Goal: Information Seeking & Learning: Learn about a topic

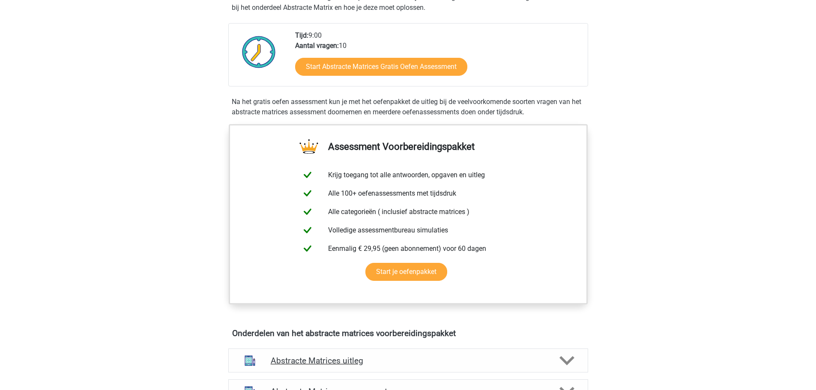
scroll to position [129, 0]
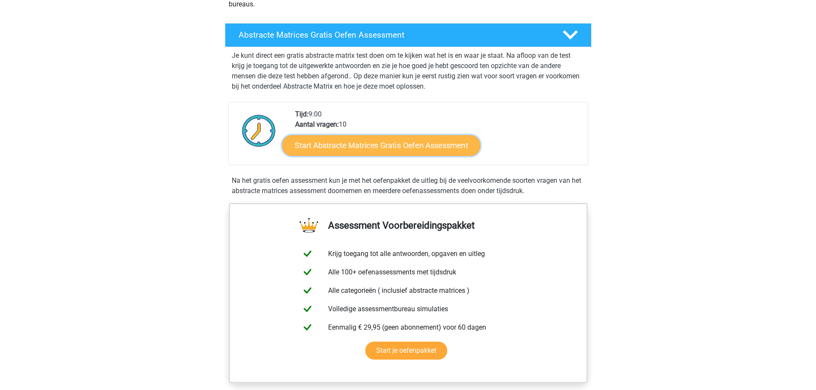
click at [354, 145] on link "Start Abstracte Matrices Gratis Oefen Assessment" at bounding box center [381, 145] width 198 height 21
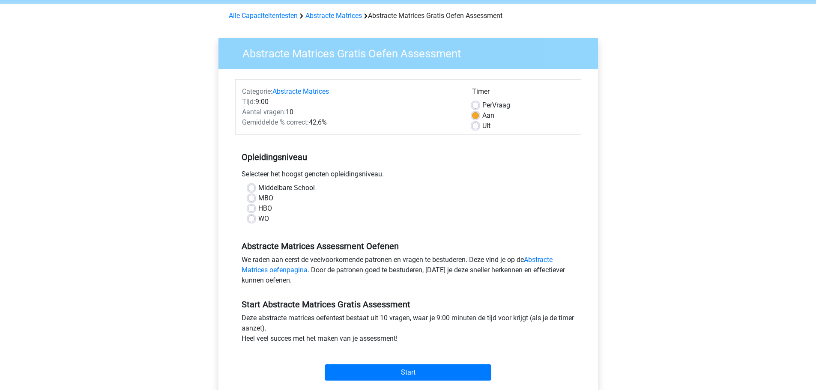
scroll to position [86, 0]
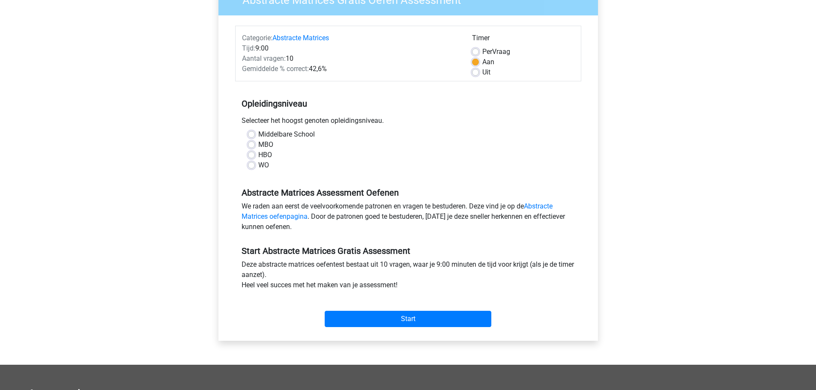
click at [249, 171] on div "Middelbare School MBO HBO WO" at bounding box center [408, 153] width 346 height 48
click at [253, 161] on div "WO" at bounding box center [408, 165] width 321 height 10
click at [258, 167] on label "WO" at bounding box center [263, 165] width 11 height 10
click at [253, 167] on input "WO" at bounding box center [251, 164] width 7 height 9
radio input "true"
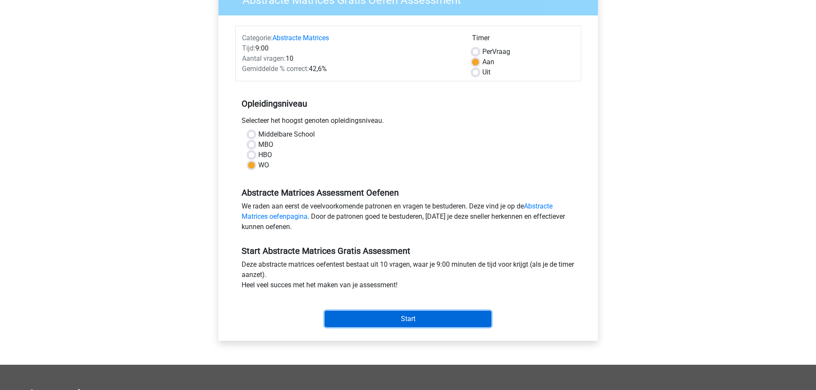
click at [346, 315] on input "Start" at bounding box center [408, 319] width 167 height 16
click at [510, 48] on label "Per Vraag" at bounding box center [496, 52] width 28 height 10
click at [479, 48] on input "Per Vraag" at bounding box center [475, 51] width 7 height 9
radio input "true"
click at [482, 63] on label "Aan" at bounding box center [488, 62] width 12 height 10
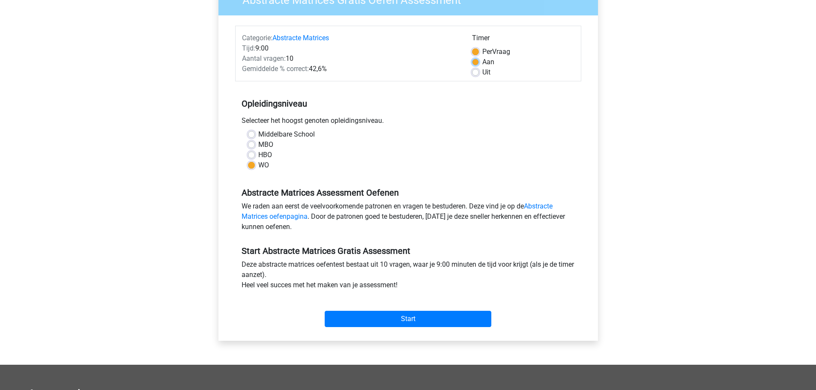
click at [479, 63] on input "Aan" at bounding box center [475, 61] width 7 height 9
radio input "true"
click at [414, 317] on input "Start" at bounding box center [408, 319] width 167 height 16
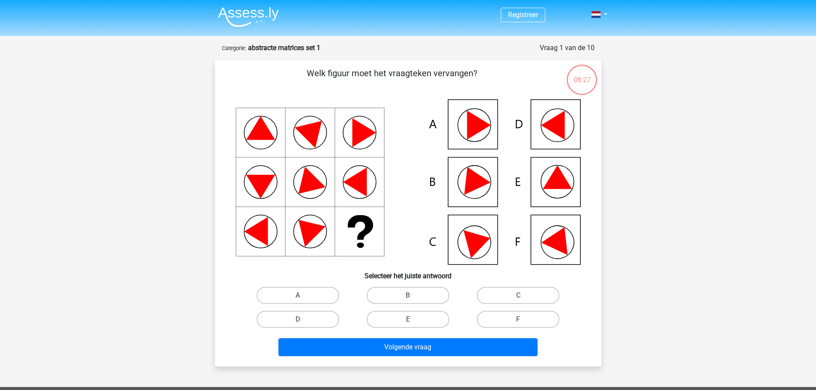
click at [554, 187] on icon at bounding box center [557, 177] width 29 height 24
click at [430, 319] on label "E" at bounding box center [408, 319] width 83 height 17
click at [414, 320] on input "E" at bounding box center [411, 323] width 6 height 6
radio input "true"
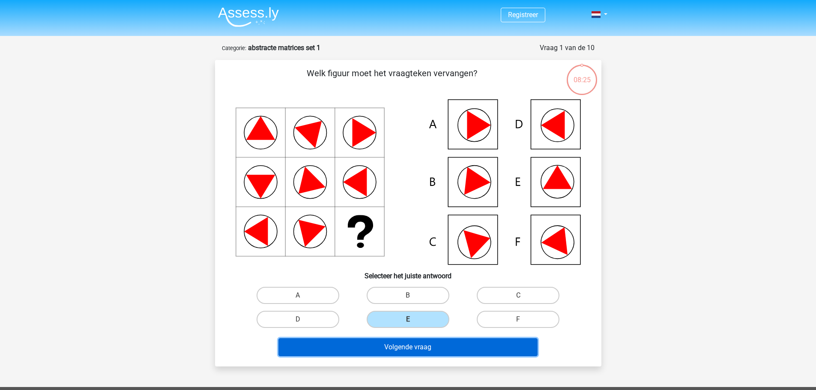
click at [433, 344] on button "Volgende vraag" at bounding box center [408, 348] width 259 height 18
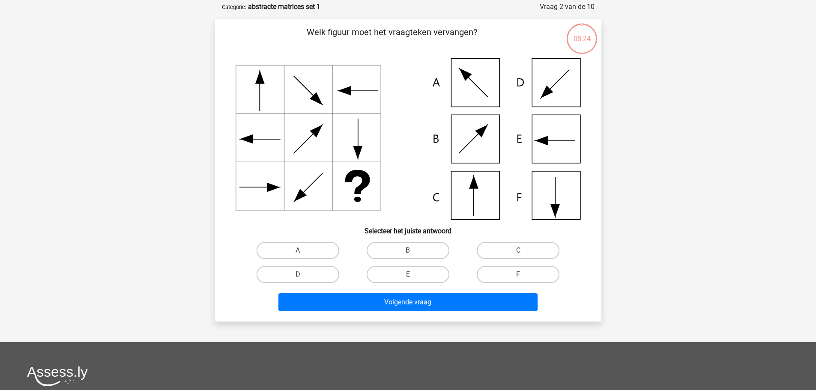
scroll to position [43, 0]
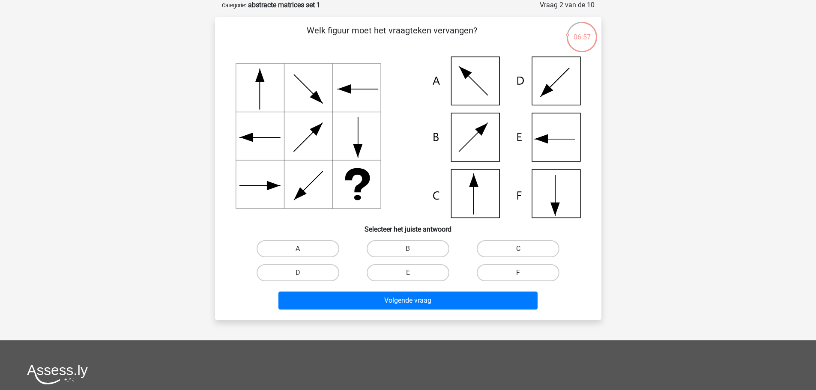
click at [493, 245] on label "C" at bounding box center [518, 248] width 83 height 17
click at [518, 249] on input "C" at bounding box center [521, 252] width 6 height 6
radio input "true"
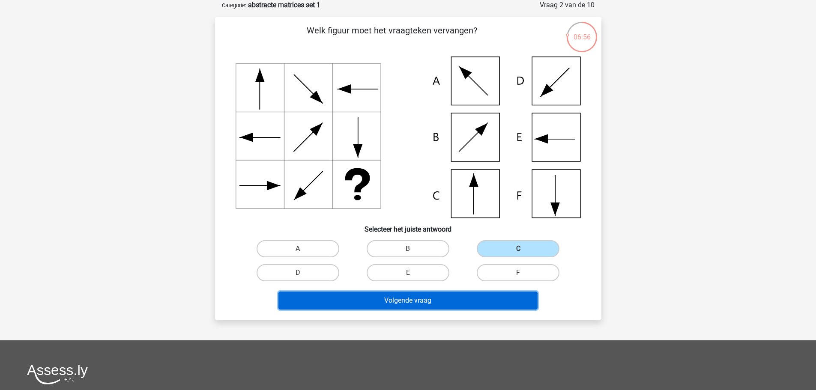
click at [480, 300] on button "Volgende vraag" at bounding box center [408, 301] width 259 height 18
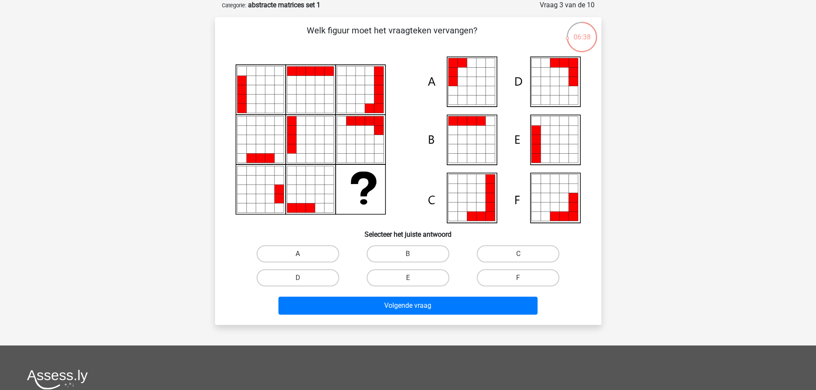
click at [321, 257] on label "A" at bounding box center [298, 254] width 83 height 17
click at [303, 257] on input "A" at bounding box center [301, 257] width 6 height 6
radio input "true"
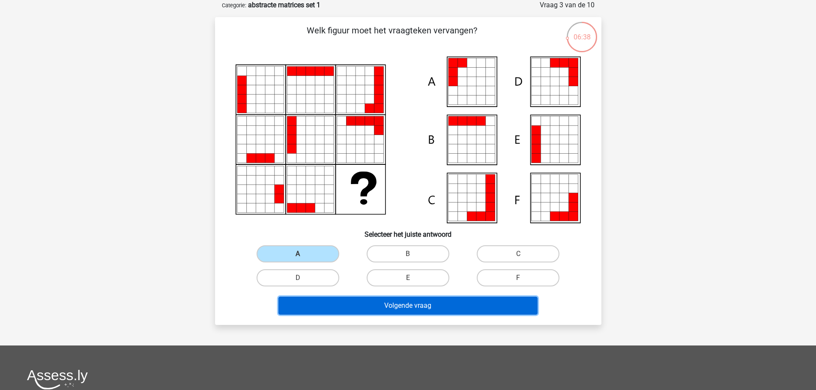
click at [382, 306] on button "Volgende vraag" at bounding box center [408, 306] width 259 height 18
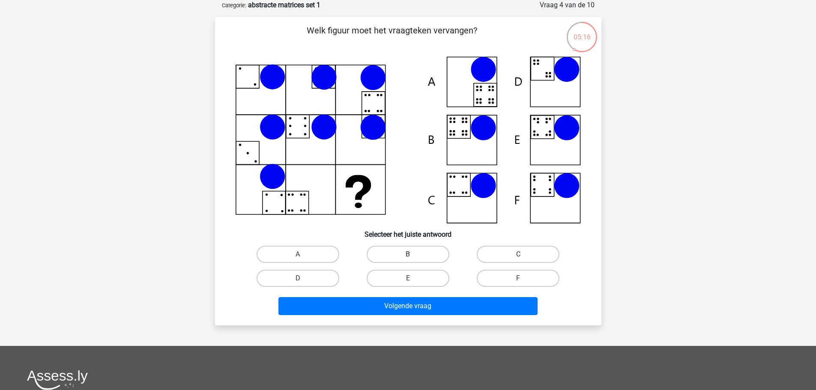
click at [417, 252] on label "B" at bounding box center [408, 254] width 83 height 17
click at [414, 255] on input "B" at bounding box center [411, 258] width 6 height 6
radio input "true"
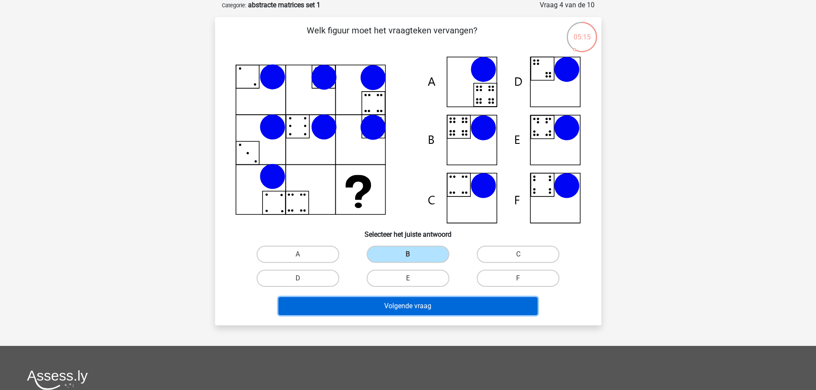
click at [424, 310] on button "Volgende vraag" at bounding box center [408, 306] width 259 height 18
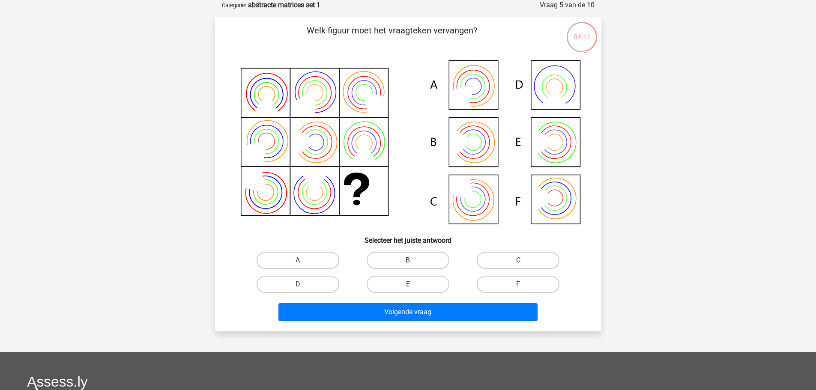
click at [417, 260] on label "B" at bounding box center [408, 260] width 83 height 17
click at [414, 261] on input "B" at bounding box center [411, 264] width 6 height 6
radio input "true"
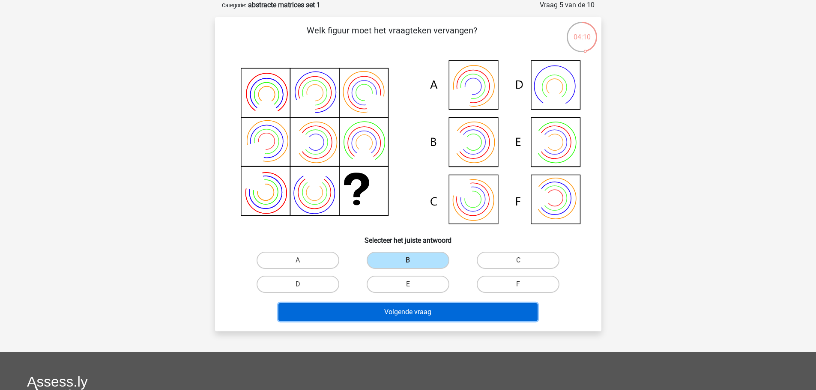
click at [415, 314] on button "Volgende vraag" at bounding box center [408, 312] width 259 height 18
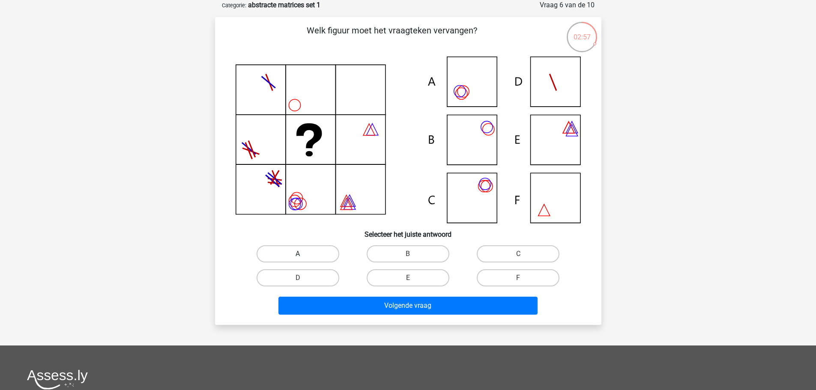
click at [315, 249] on label "A" at bounding box center [298, 254] width 83 height 17
click at [303, 254] on input "A" at bounding box center [301, 257] width 6 height 6
radio input "true"
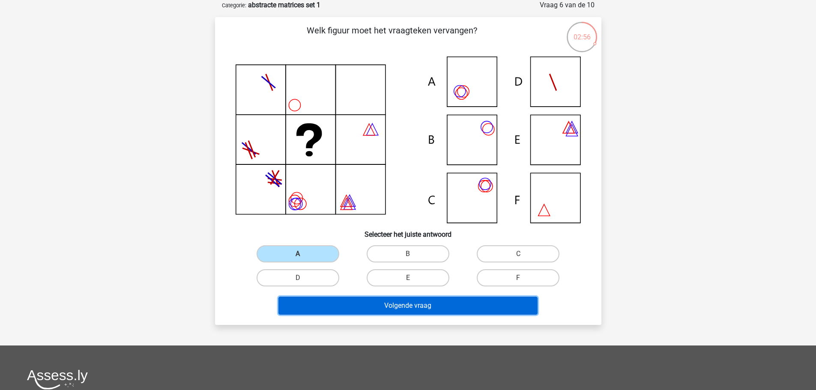
click at [361, 304] on button "Volgende vraag" at bounding box center [408, 306] width 259 height 18
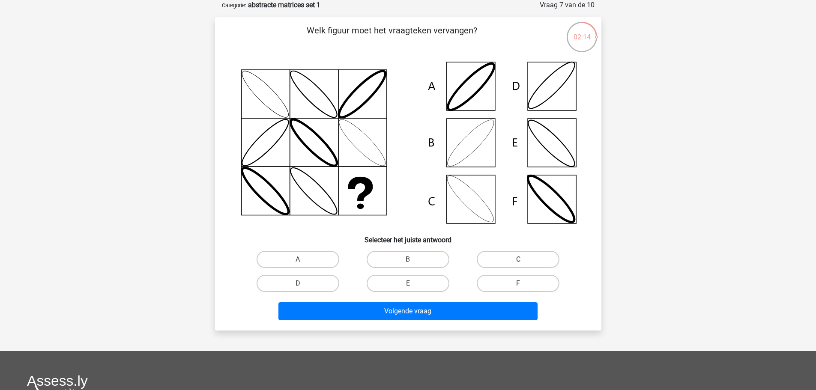
click at [515, 265] on label "C" at bounding box center [518, 259] width 83 height 17
click at [518, 265] on input "C" at bounding box center [521, 263] width 6 height 6
radio input "true"
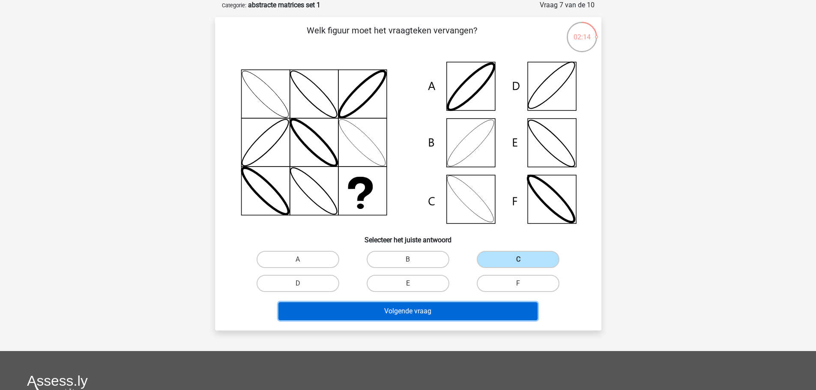
click at [484, 310] on button "Volgende vraag" at bounding box center [408, 312] width 259 height 18
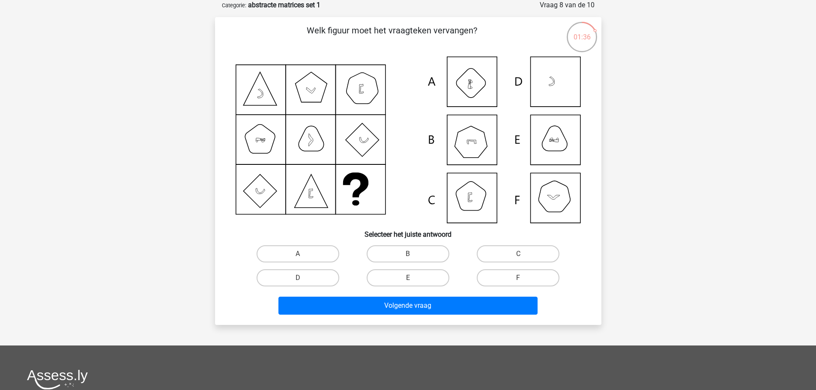
click at [471, 149] on icon at bounding box center [408, 140] width 345 height 167
drag, startPoint x: 396, startPoint y: 249, endPoint x: 397, endPoint y: 270, distance: 21.0
click at [397, 249] on label "B" at bounding box center [408, 254] width 83 height 17
click at [408, 254] on input "B" at bounding box center [411, 257] width 6 height 6
radio input "true"
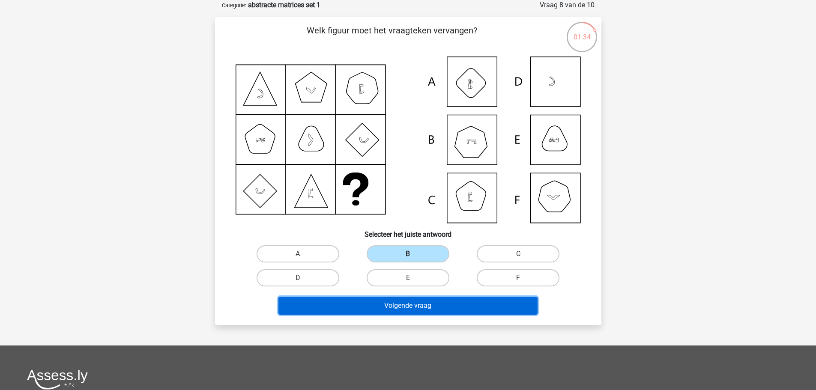
click at [390, 309] on button "Volgende vraag" at bounding box center [408, 306] width 259 height 18
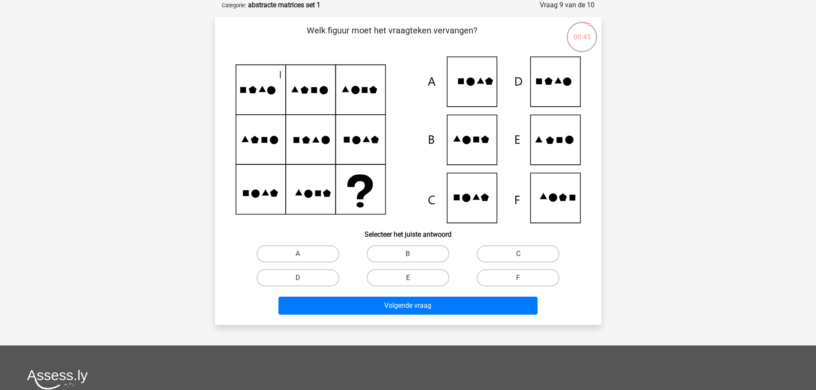
click at [430, 275] on label "E" at bounding box center [408, 278] width 83 height 17
click at [414, 278] on input "E" at bounding box center [411, 281] width 6 height 6
radio input "true"
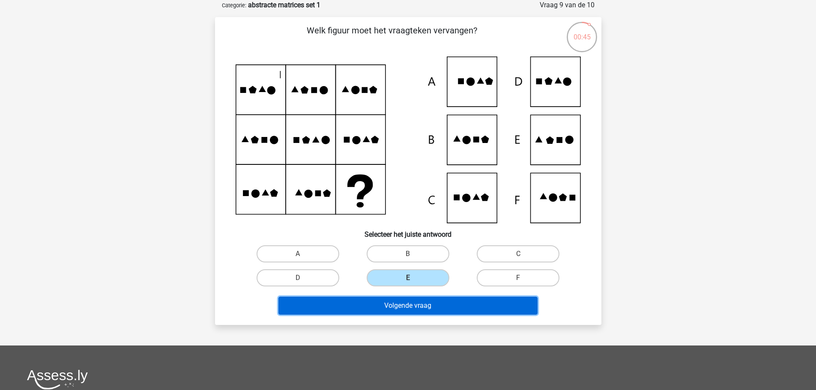
click at [431, 309] on button "Volgende vraag" at bounding box center [408, 306] width 259 height 18
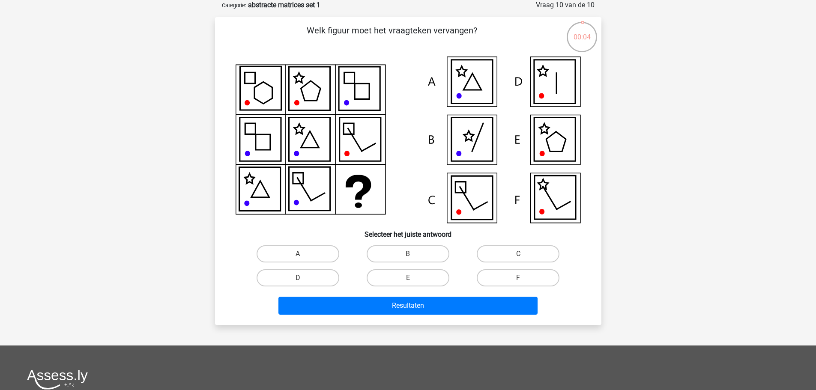
click at [563, 148] on icon at bounding box center [556, 142] width 20 height 20
click at [437, 277] on label "E" at bounding box center [408, 278] width 83 height 17
click at [414, 278] on input "E" at bounding box center [411, 281] width 6 height 6
radio input "true"
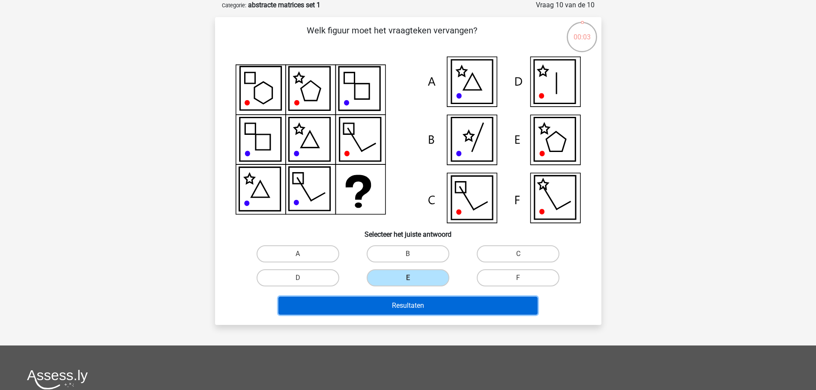
click at [431, 308] on button "Resultaten" at bounding box center [408, 306] width 259 height 18
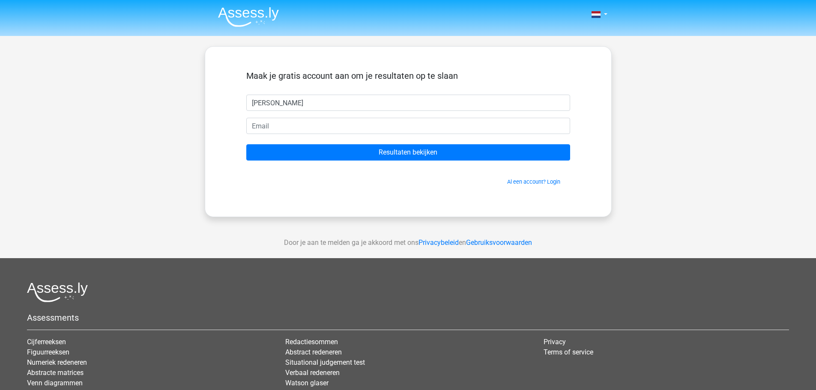
type input "[PERSON_NAME]"
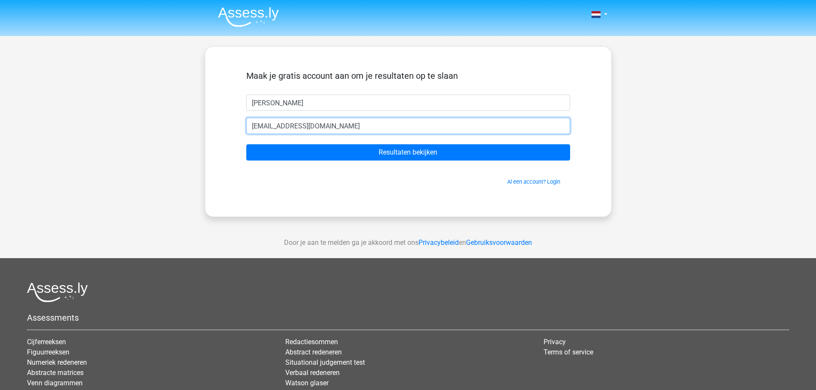
type input "[EMAIL_ADDRESS][DOMAIN_NAME]"
click at [246, 144] on input "Resultaten bekijken" at bounding box center [408, 152] width 324 height 16
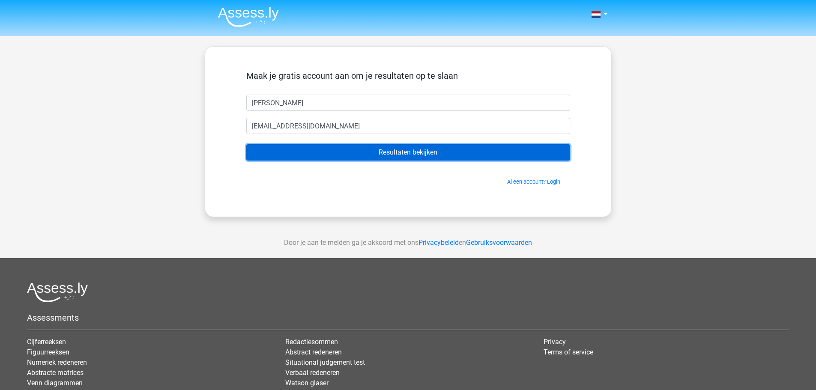
click at [453, 155] on input "Resultaten bekijken" at bounding box center [408, 152] width 324 height 16
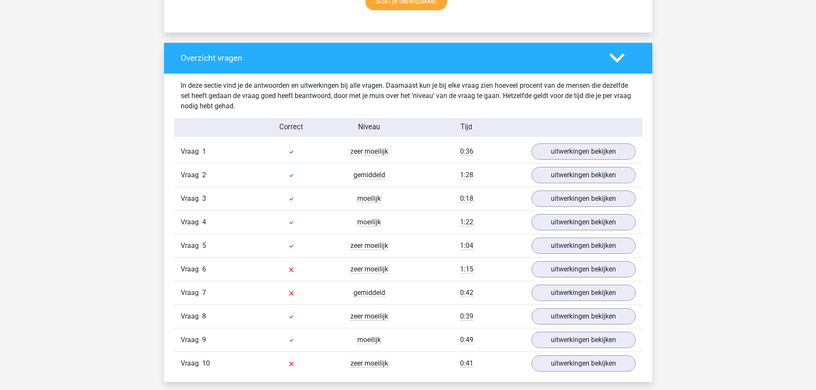
scroll to position [686, 0]
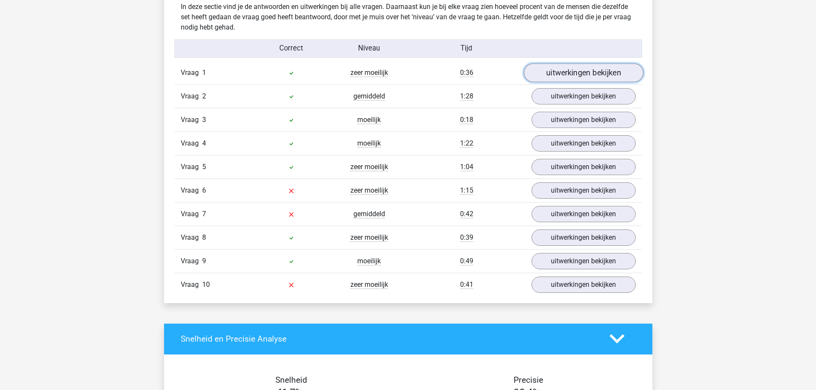
click at [576, 76] on link "uitwerkingen bekijken" at bounding box center [584, 72] width 120 height 19
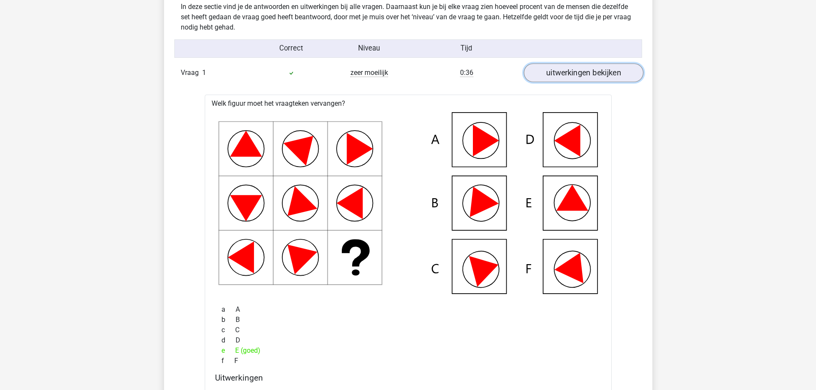
click at [576, 76] on link "uitwerkingen bekijken" at bounding box center [584, 72] width 120 height 19
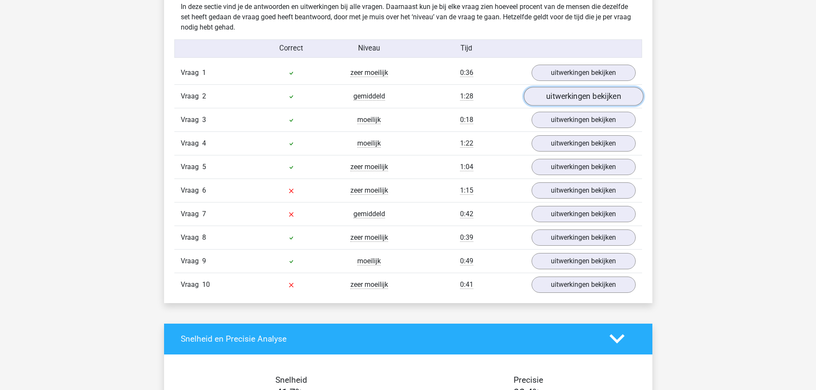
click at [566, 88] on link "uitwerkingen bekijken" at bounding box center [584, 96] width 120 height 19
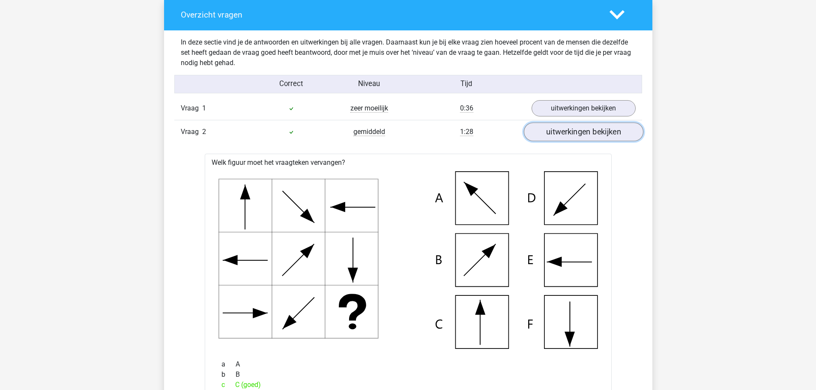
scroll to position [643, 0]
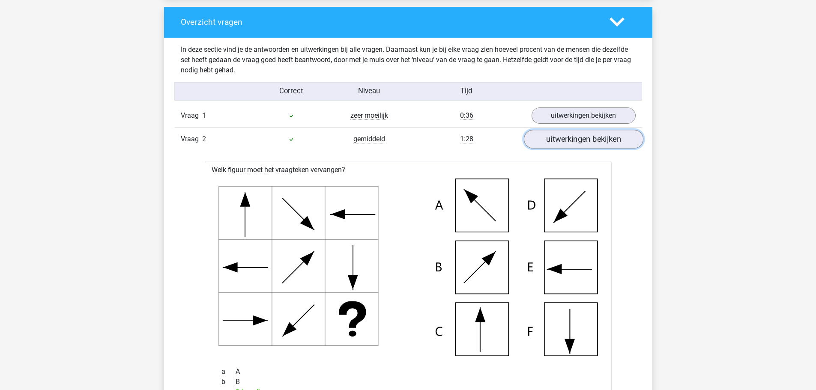
click at [566, 146] on link "uitwerkingen bekijken" at bounding box center [584, 139] width 120 height 19
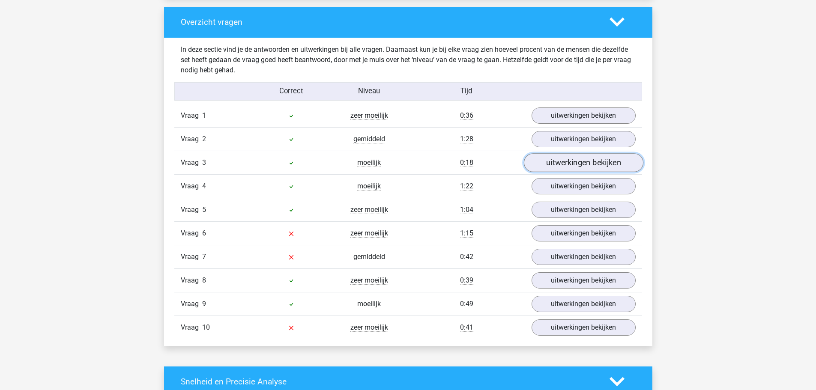
click at [565, 171] on link "uitwerkingen bekijken" at bounding box center [584, 162] width 120 height 19
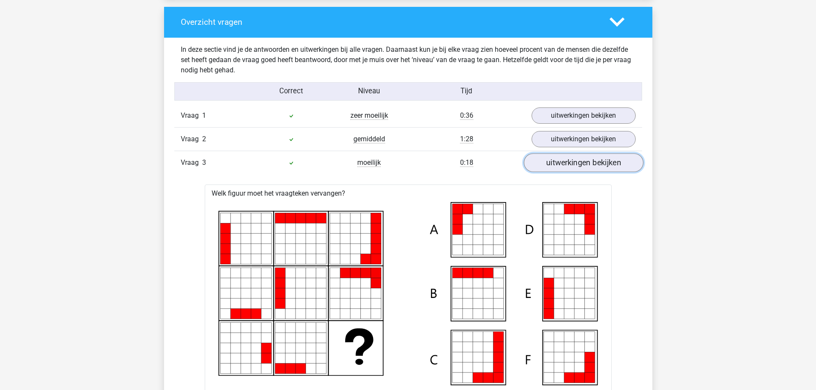
click at [563, 162] on link "uitwerkingen bekijken" at bounding box center [584, 162] width 120 height 19
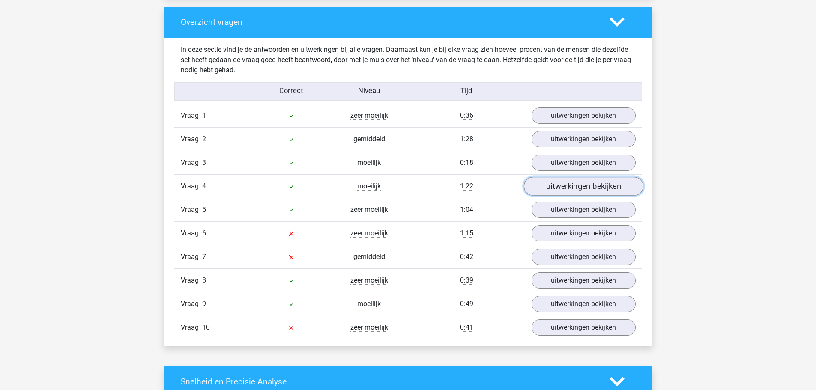
click at [555, 187] on link "uitwerkingen bekijken" at bounding box center [584, 186] width 120 height 19
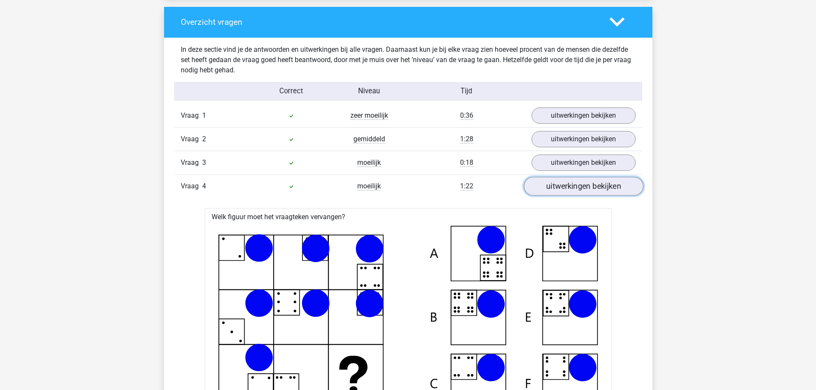
click at [604, 189] on link "uitwerkingen bekijken" at bounding box center [584, 186] width 120 height 19
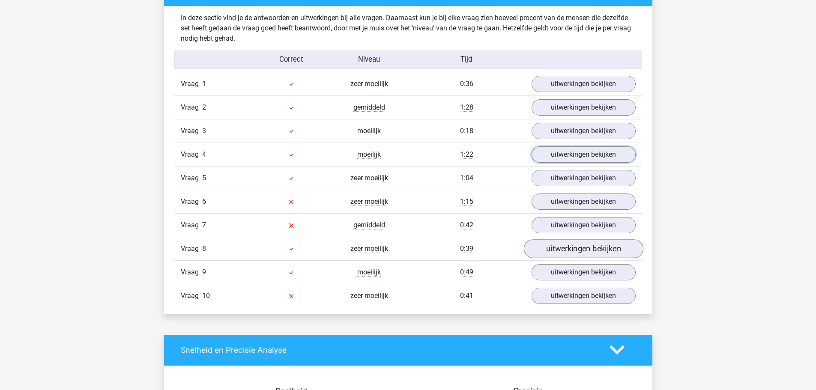
scroll to position [728, 0]
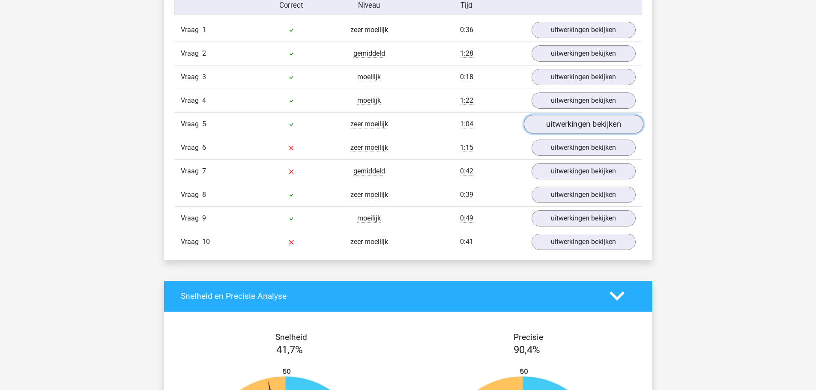
click at [573, 123] on link "uitwerkingen bekijken" at bounding box center [584, 124] width 120 height 19
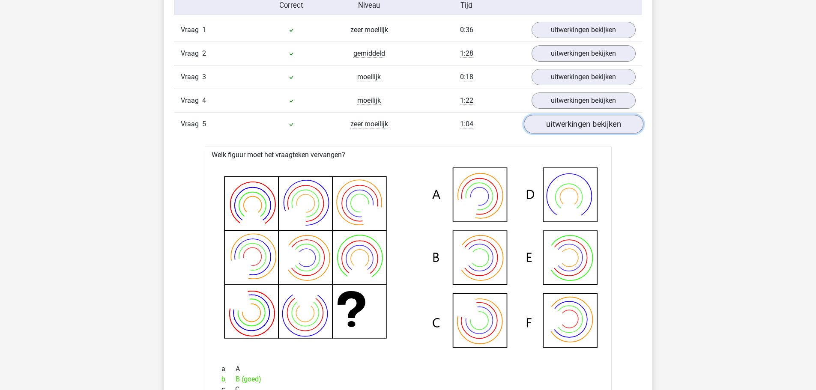
click at [555, 125] on link "uitwerkingen bekijken" at bounding box center [584, 124] width 120 height 19
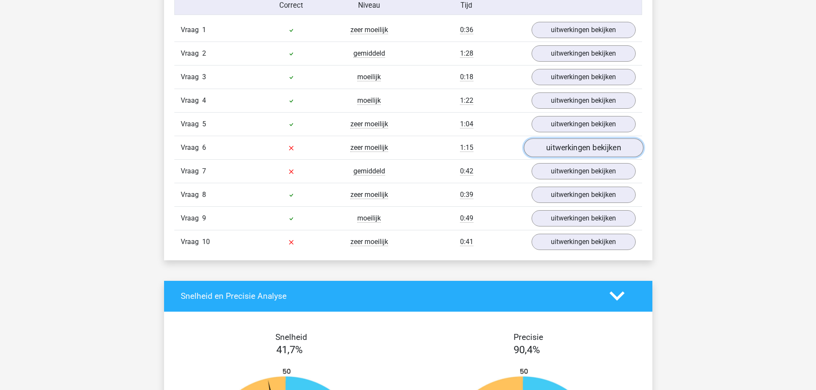
click at [545, 152] on link "uitwerkingen bekijken" at bounding box center [584, 147] width 120 height 19
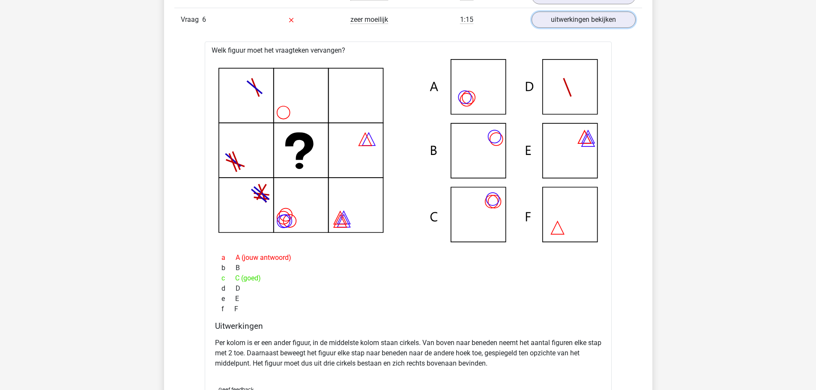
scroll to position [771, 0]
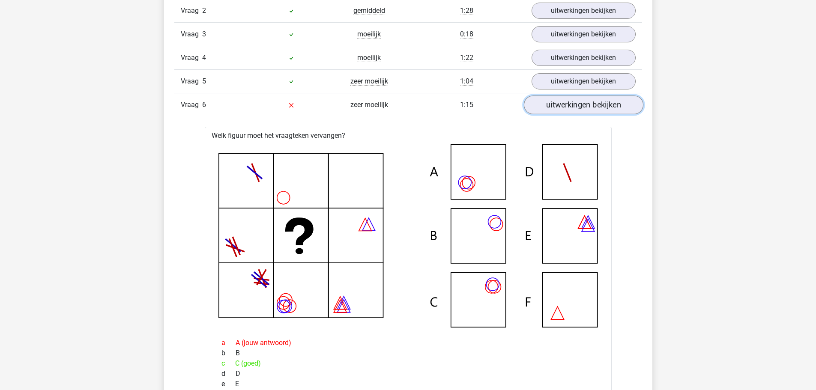
click at [596, 107] on link "uitwerkingen bekijken" at bounding box center [584, 105] width 120 height 19
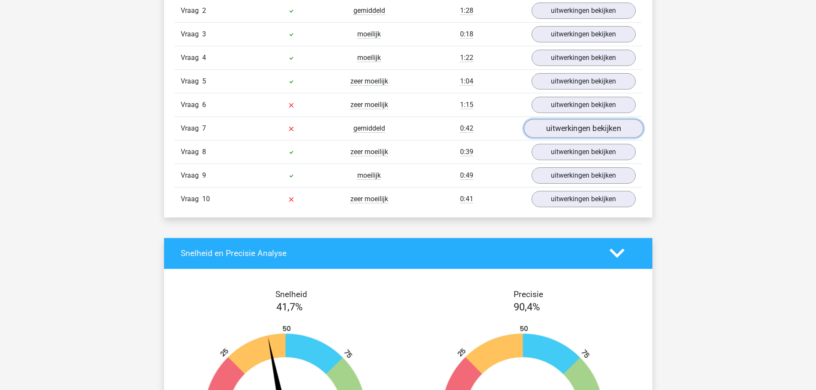
click at [563, 128] on link "uitwerkingen bekijken" at bounding box center [584, 128] width 120 height 19
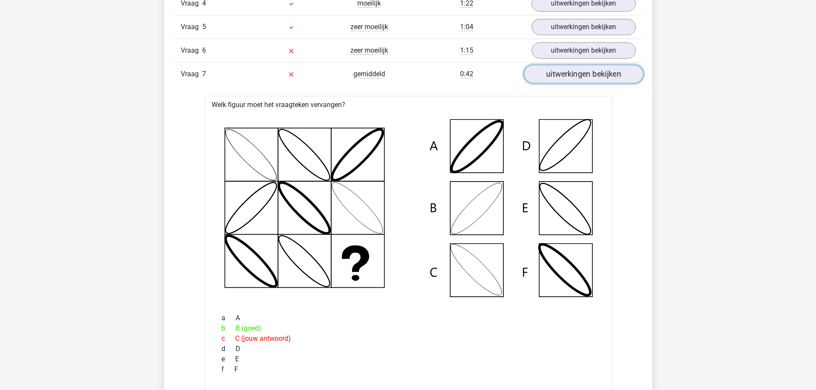
scroll to position [814, 0]
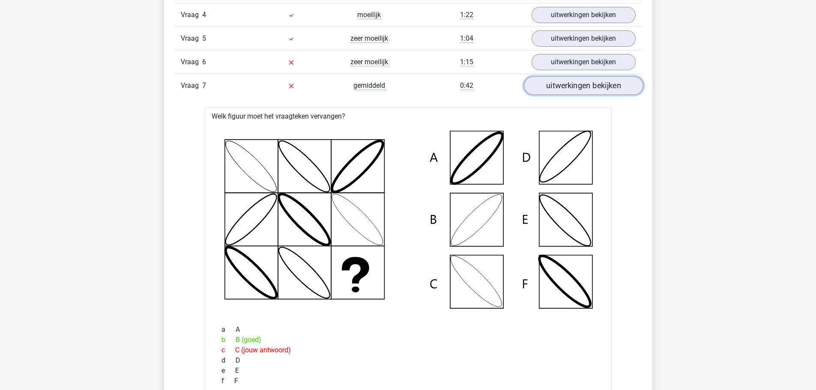
click at [569, 90] on link "uitwerkingen bekijken" at bounding box center [584, 85] width 120 height 19
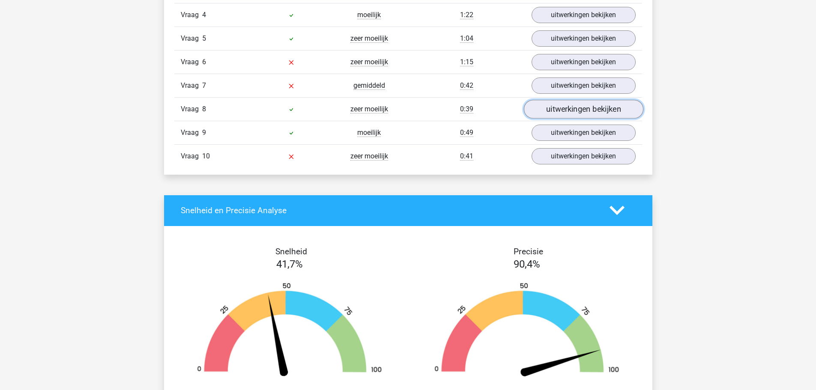
click at [566, 102] on link "uitwerkingen bekijken" at bounding box center [584, 109] width 120 height 19
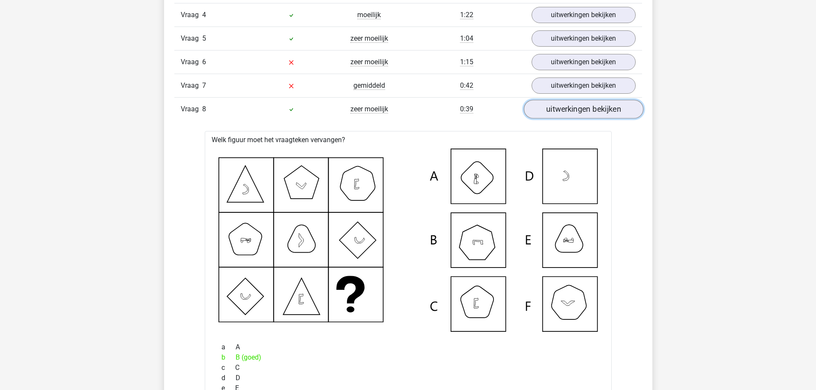
click at [563, 105] on link "uitwerkingen bekijken" at bounding box center [584, 109] width 120 height 19
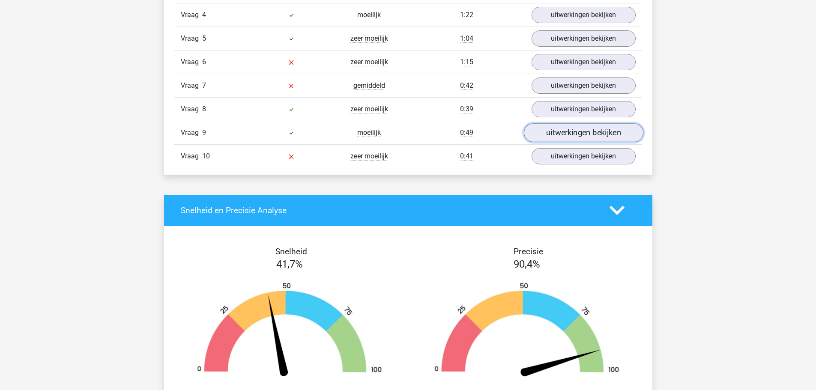
click at [559, 126] on link "uitwerkingen bekijken" at bounding box center [584, 132] width 120 height 19
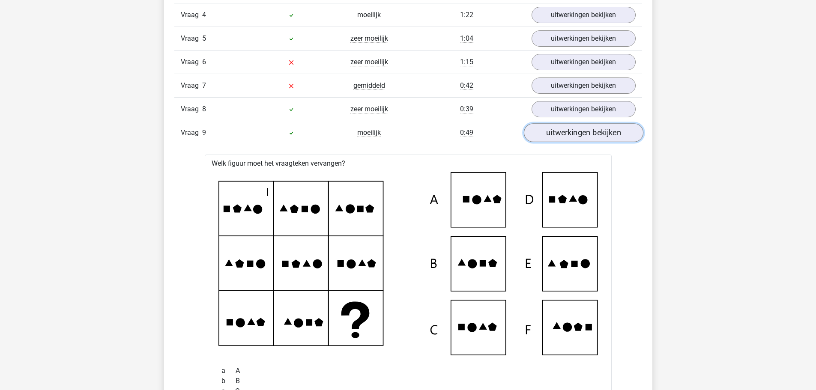
click at [559, 126] on link "uitwerkingen bekijken" at bounding box center [584, 132] width 120 height 19
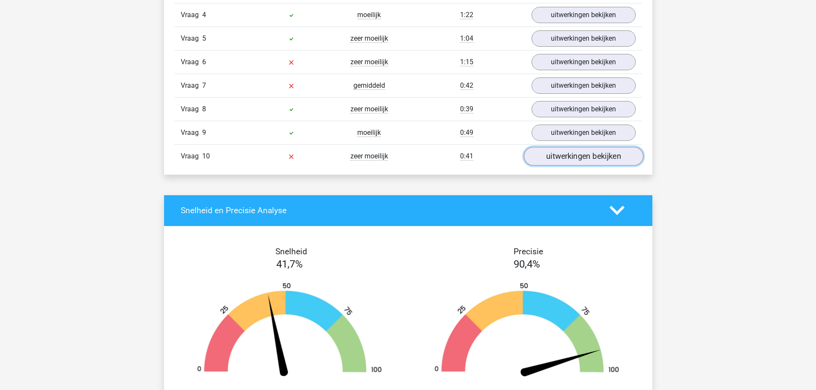
click at [549, 152] on link "uitwerkingen bekijken" at bounding box center [584, 156] width 120 height 19
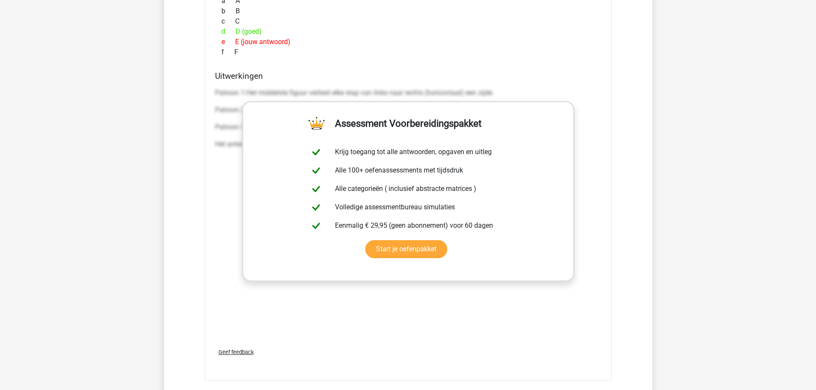
scroll to position [1285, 0]
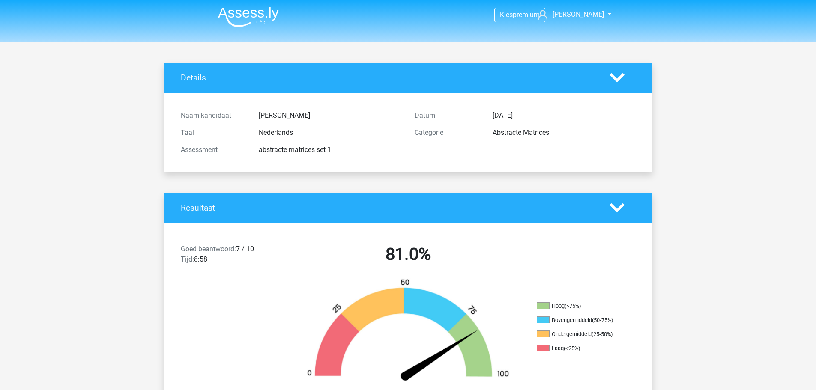
drag, startPoint x: 577, startPoint y: 174, endPoint x: 567, endPoint y: 171, distance: 10.2
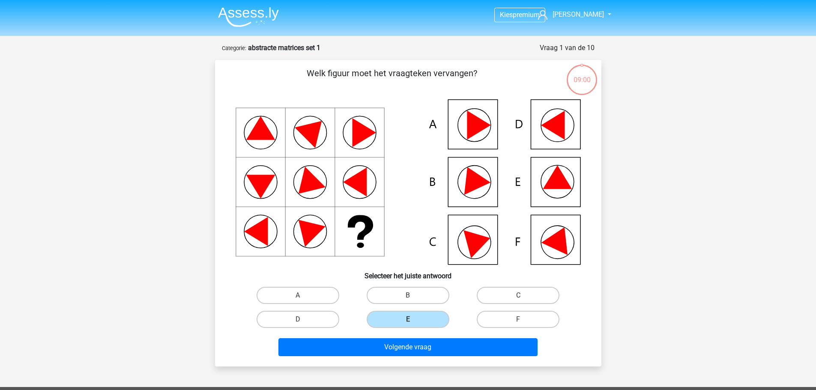
scroll to position [43, 0]
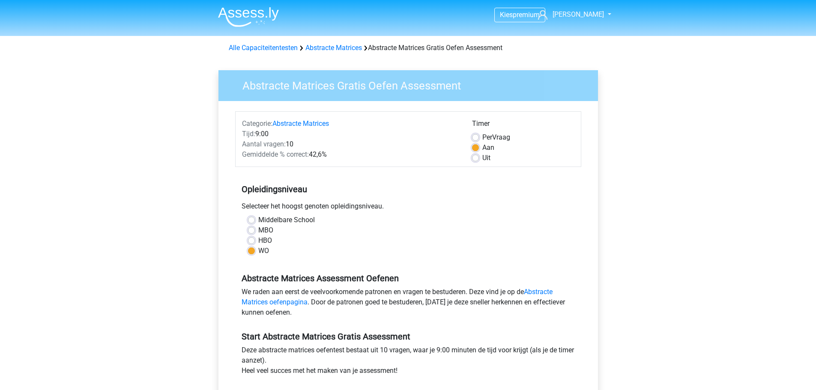
scroll to position [86, 0]
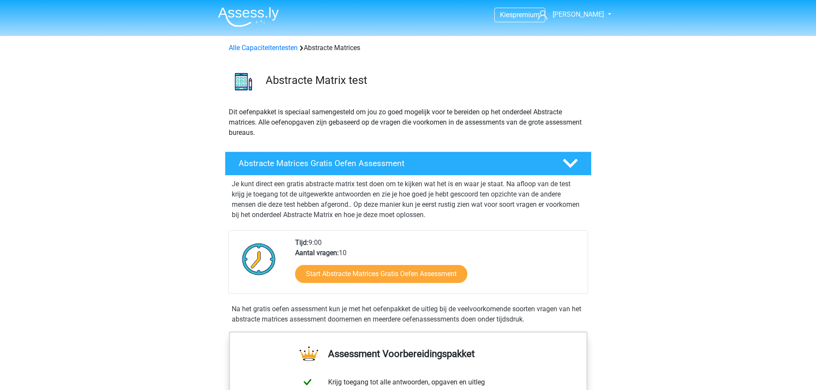
scroll to position [129, 0]
